Goal: Transaction & Acquisition: Subscribe to service/newsletter

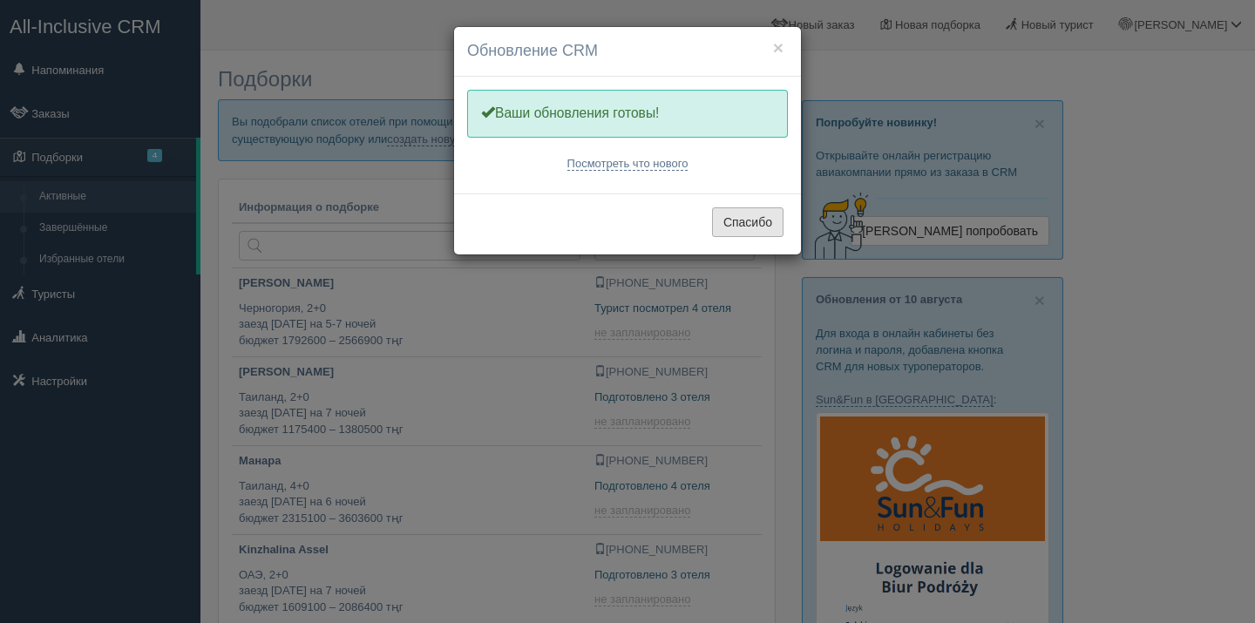
click at [756, 219] on button "Спасибо" at bounding box center [747, 222] width 71 height 30
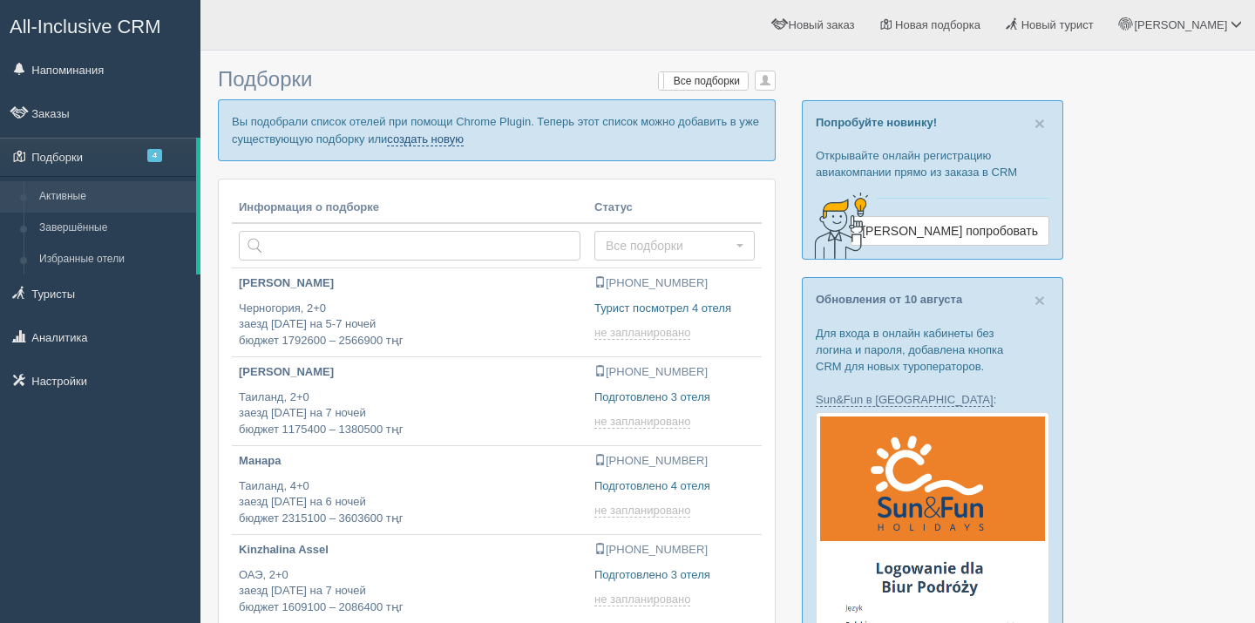
click at [464, 139] on link "создать новую" at bounding box center [425, 139] width 77 height 14
click at [462, 137] on link "создать новую" at bounding box center [425, 139] width 77 height 14
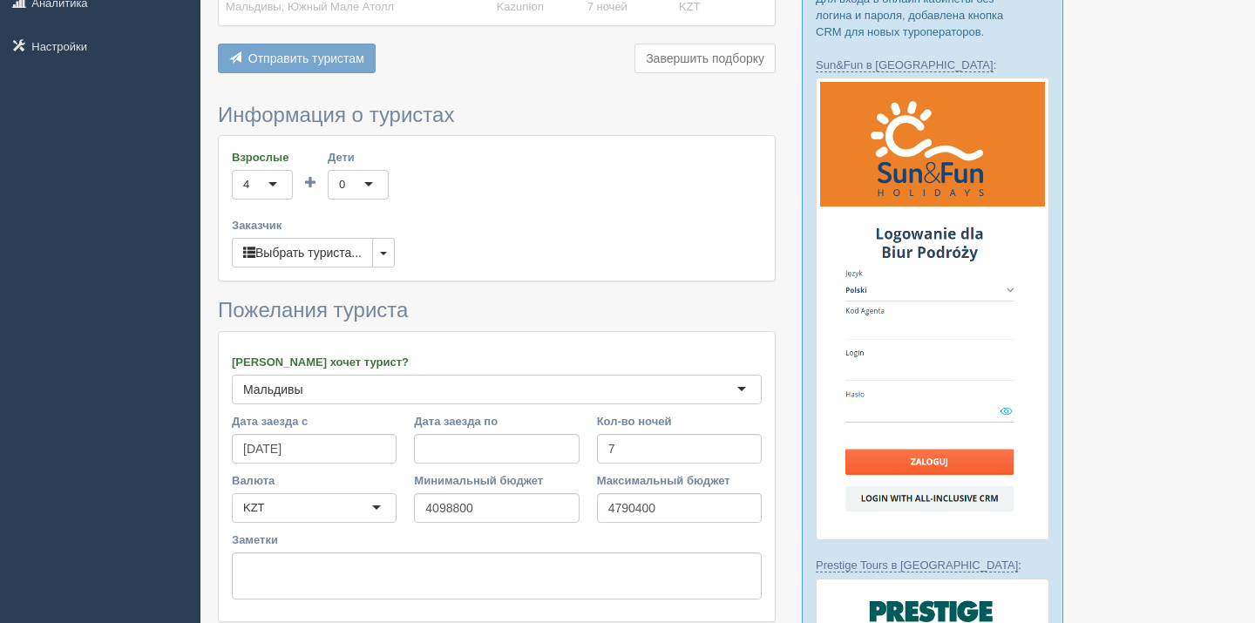
scroll to position [485, 0]
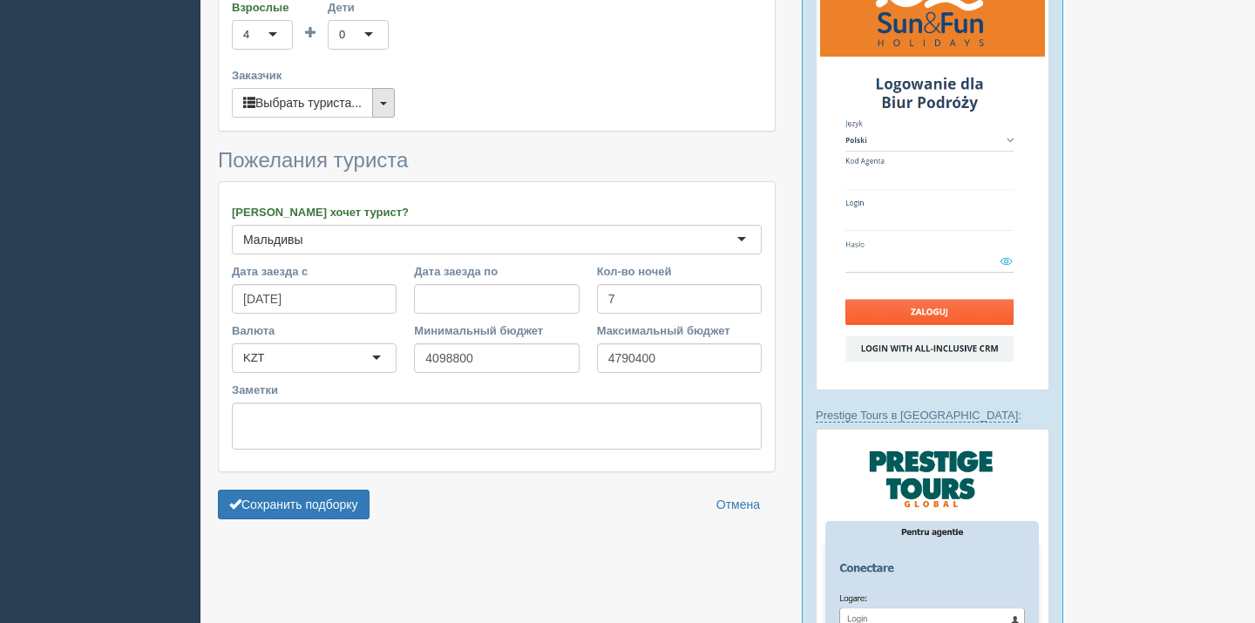
click at [386, 107] on button "button" at bounding box center [383, 103] width 23 height 30
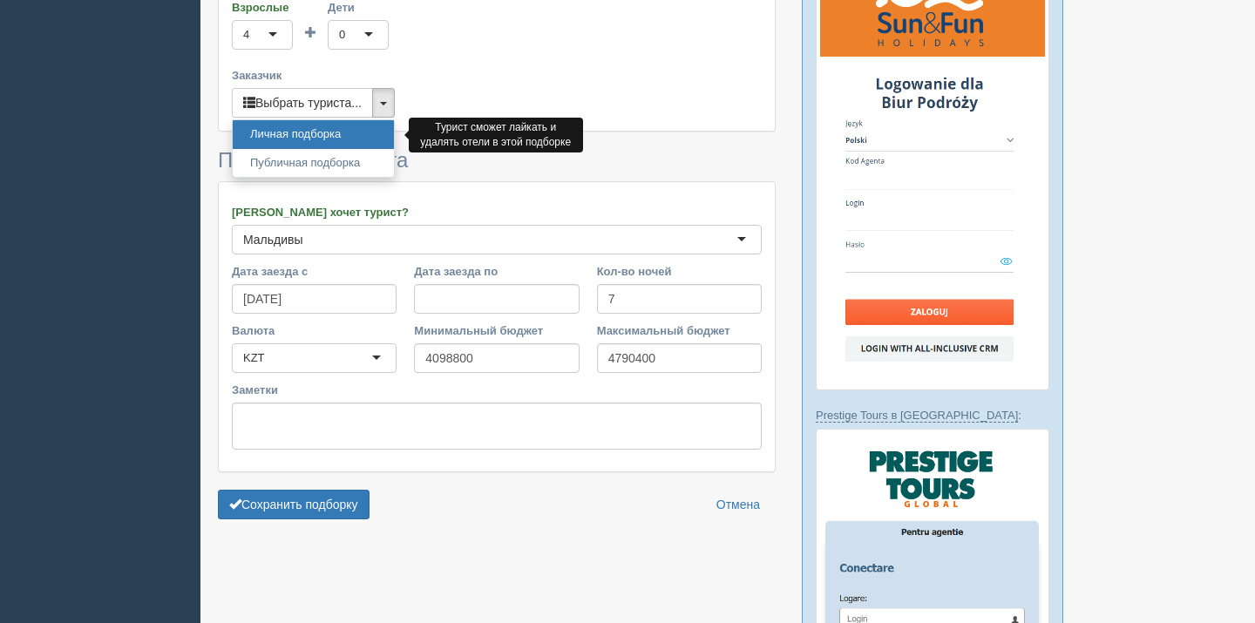
click at [326, 136] on link "Личная подборка" at bounding box center [313, 134] width 161 height 29
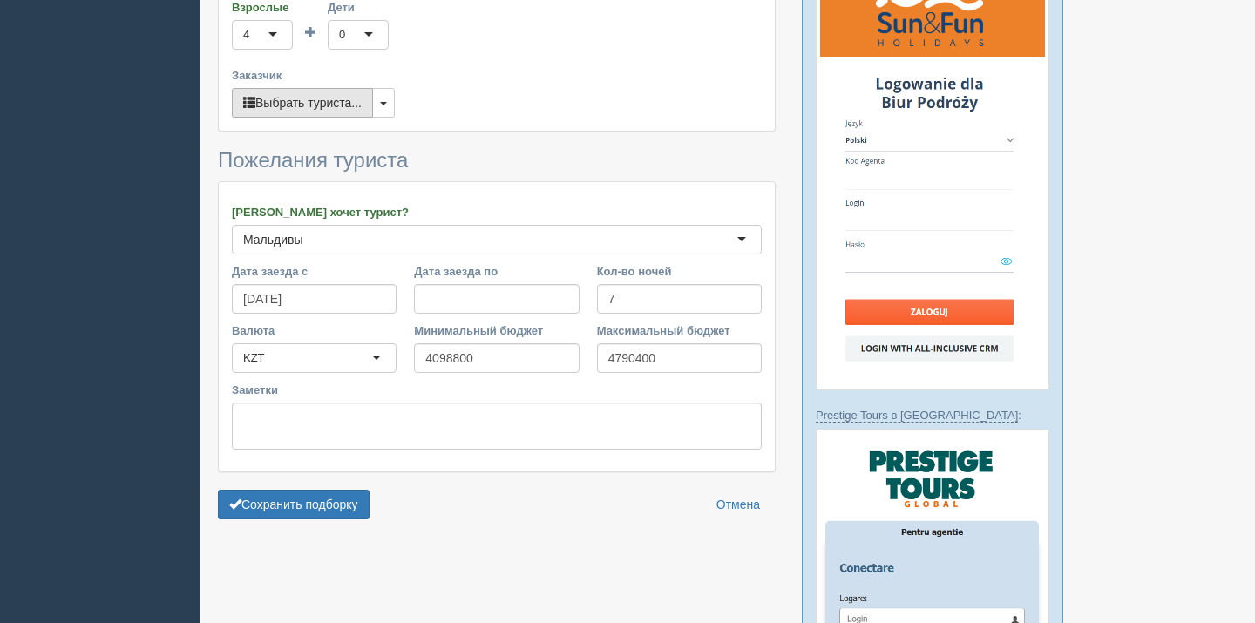
click at [315, 104] on button "Выбрать туриста..." at bounding box center [302, 103] width 141 height 30
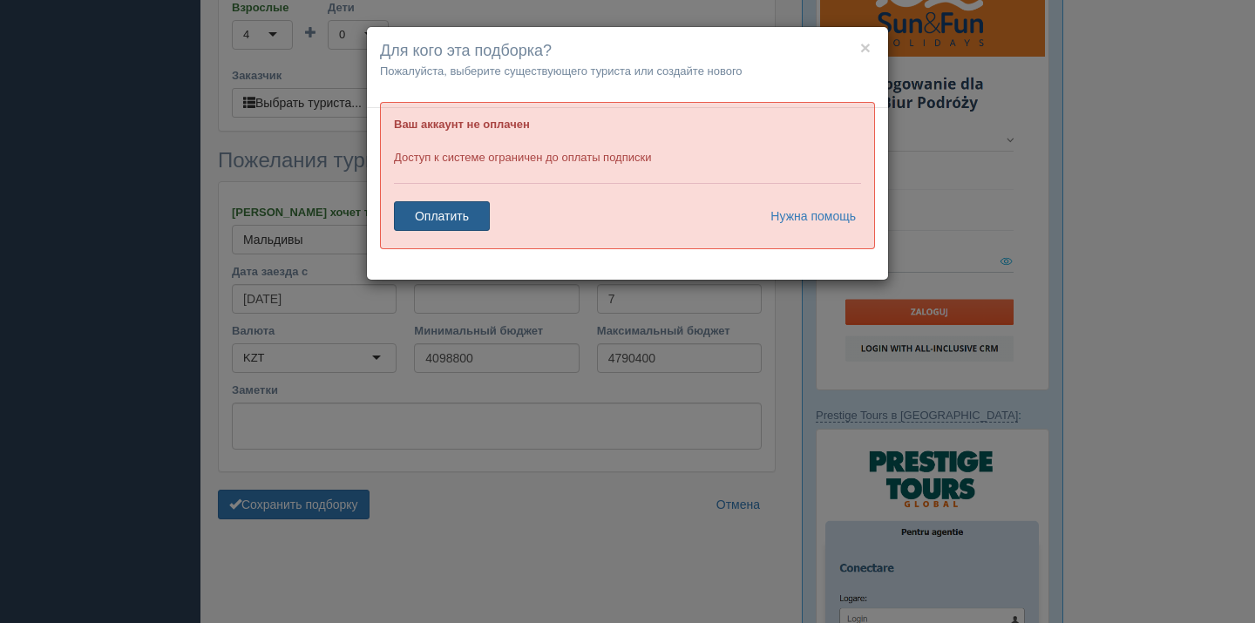
click at [461, 220] on link "Оплатить" at bounding box center [442, 216] width 96 height 30
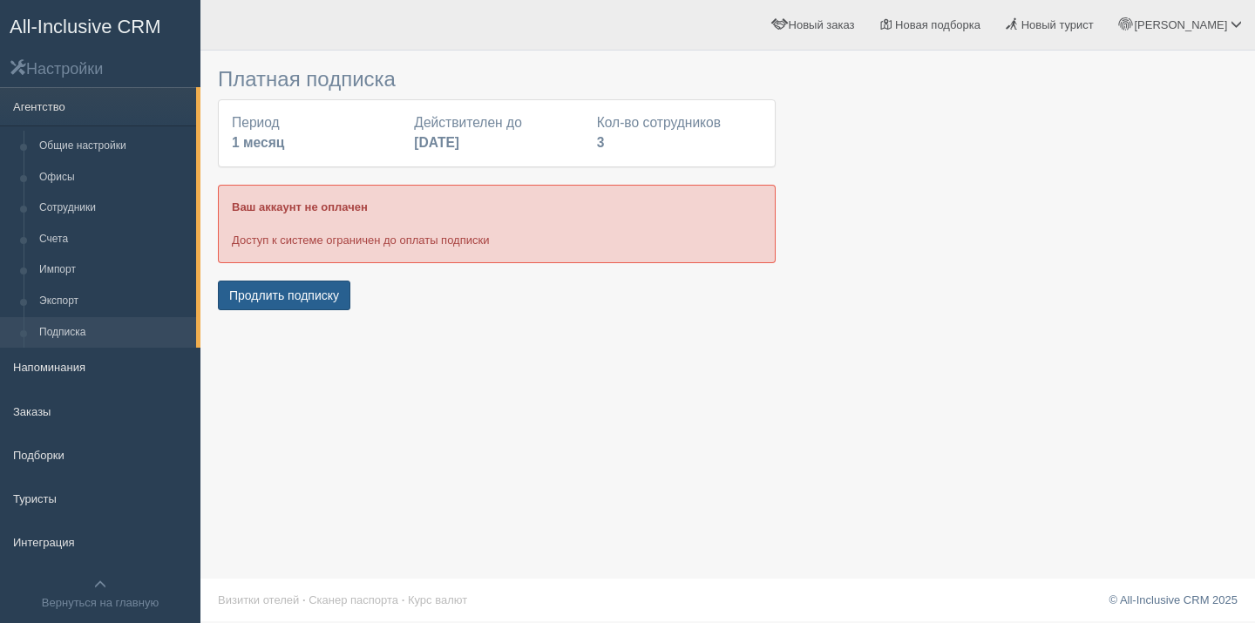
click at [322, 292] on button "Продлить подписку" at bounding box center [284, 296] width 132 height 30
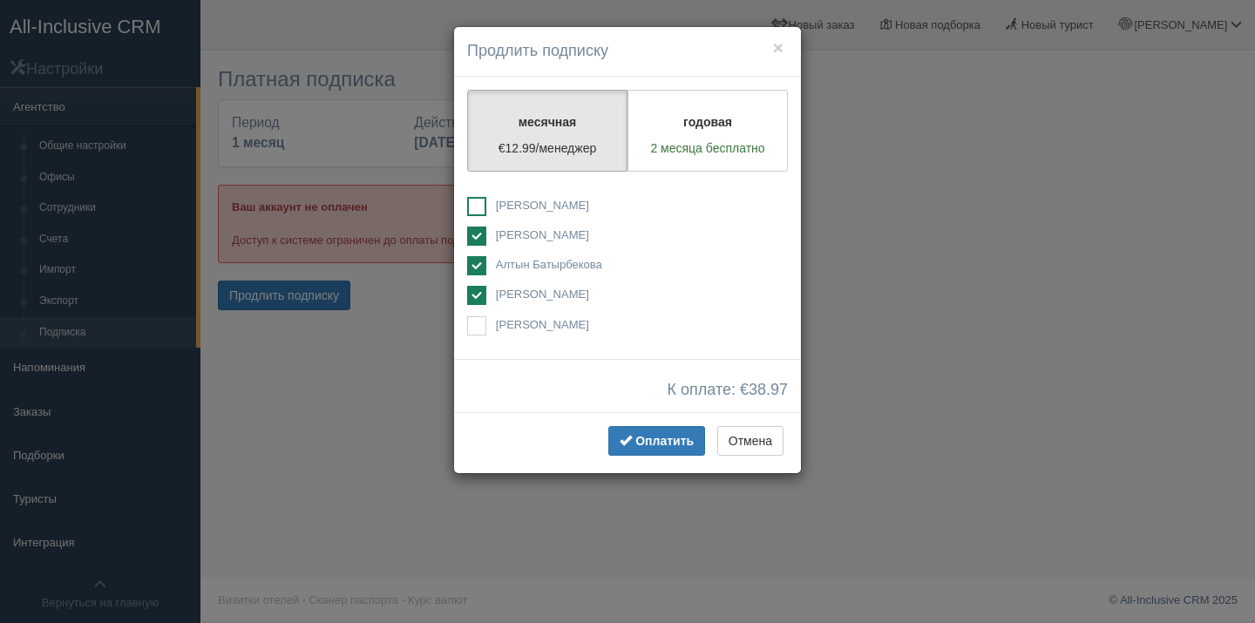
click at [491, 198] on label "[PERSON_NAME]" at bounding box center [627, 207] width 321 height 21
checkbox input "true"
click at [528, 262] on span "Алтын Батырбекова" at bounding box center [549, 264] width 106 height 13
checkbox input "false"
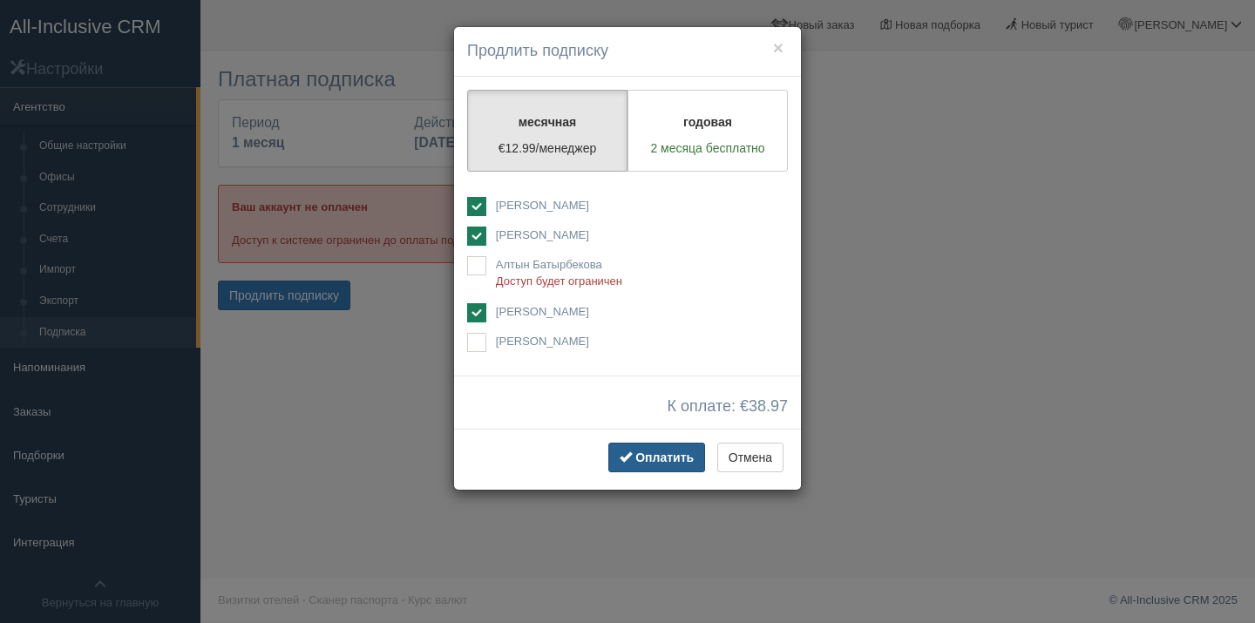
click at [651, 454] on span "Оплатить" at bounding box center [664, 458] width 58 height 14
